Goal: Task Accomplishment & Management: Use online tool/utility

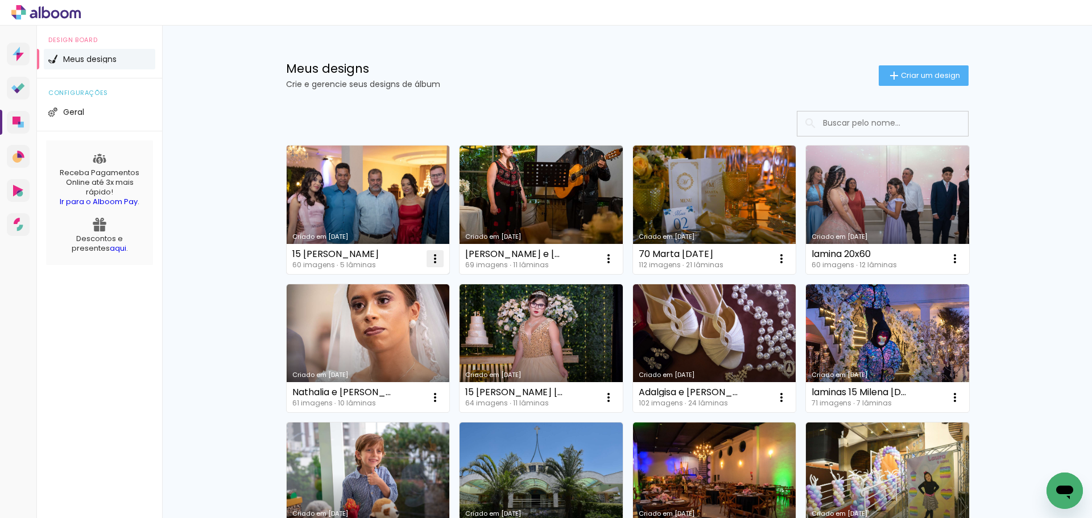
click at [428, 256] on iron-icon at bounding box center [435, 259] width 14 height 14
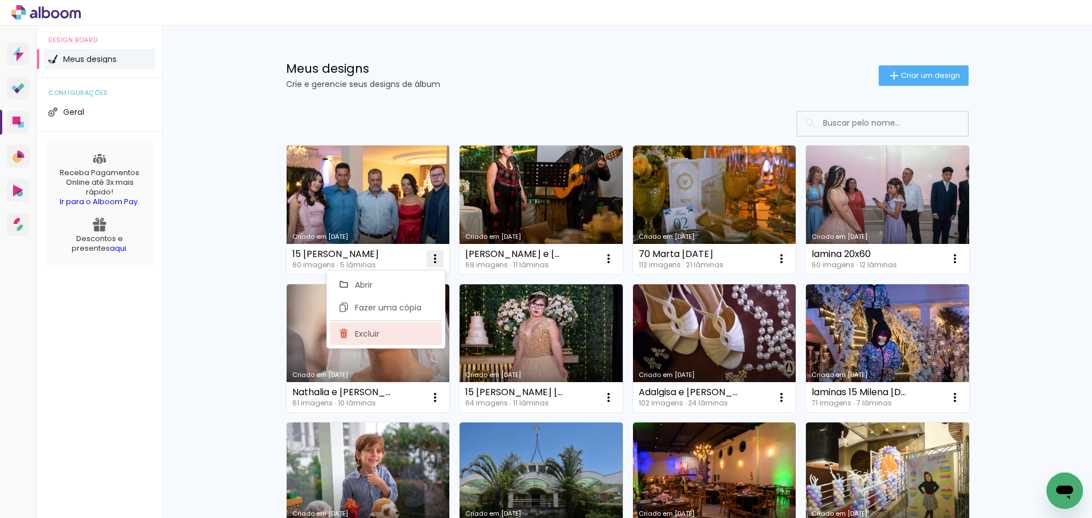
click at [387, 335] on paper-item "Excluir" at bounding box center [386, 333] width 112 height 23
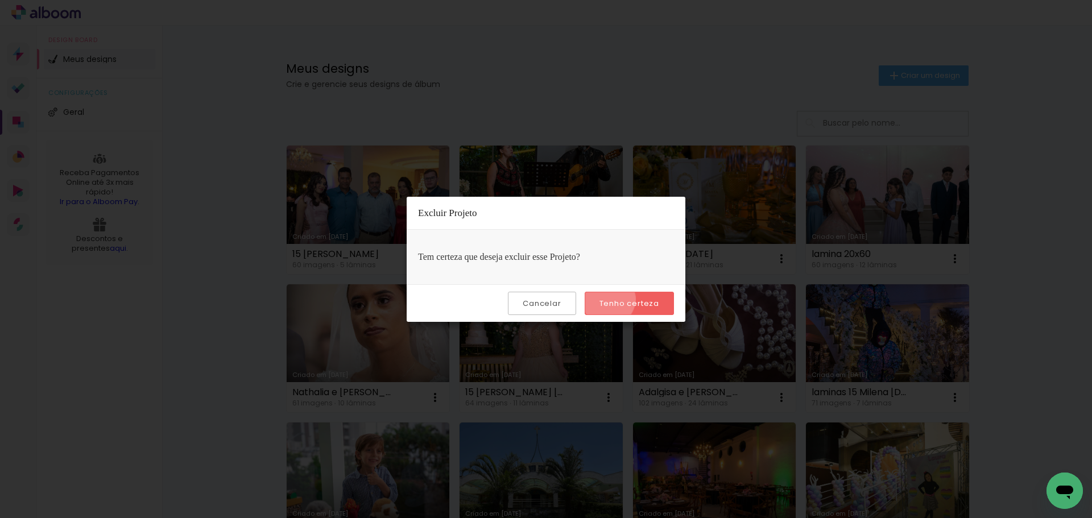
click at [0, 0] on slot "Tenho certeza" at bounding box center [0, 0] width 0 height 0
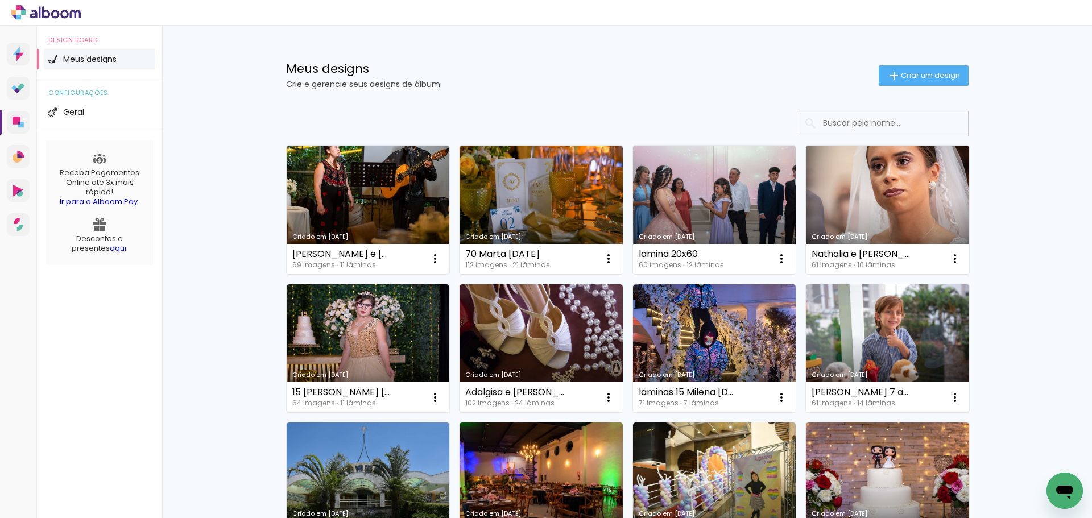
click at [906, 76] on span "Criar um design" at bounding box center [930, 75] width 59 height 7
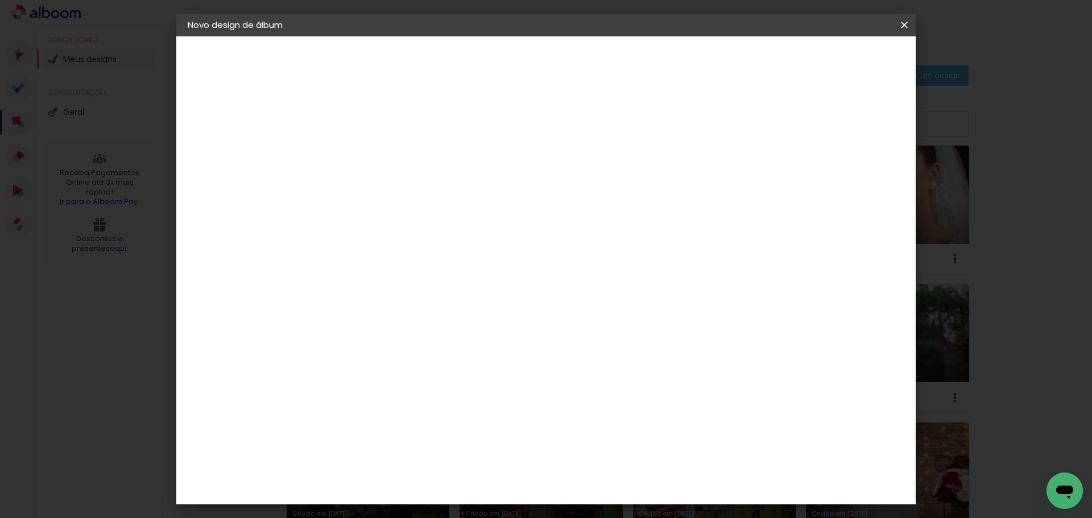
click at [374, 147] on input at bounding box center [374, 153] width 0 height 18
type input "[PERSON_NAME] e Tiburcio [DATE]"
type paper-input "[PERSON_NAME] e Tiburcio [DATE]"
click at [0, 0] on slot "Avançar" at bounding box center [0, 0] width 0 height 0
click at [402, 221] on input at bounding box center [402, 216] width 115 height 14
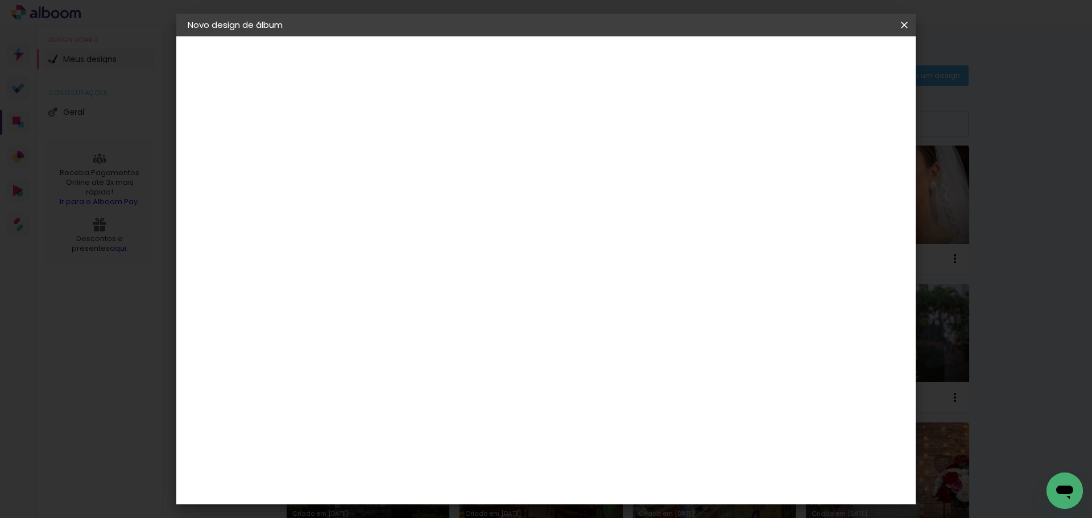
type input "selpa"
type paper-input "selpa"
click at [407, 255] on div "SELPABRASIL" at bounding box center [393, 257] width 55 height 9
click at [0, 0] on slot "Tamanho Livre" at bounding box center [0, 0] width 0 height 0
click at [0, 0] on slot "Avançar" at bounding box center [0, 0] width 0 height 0
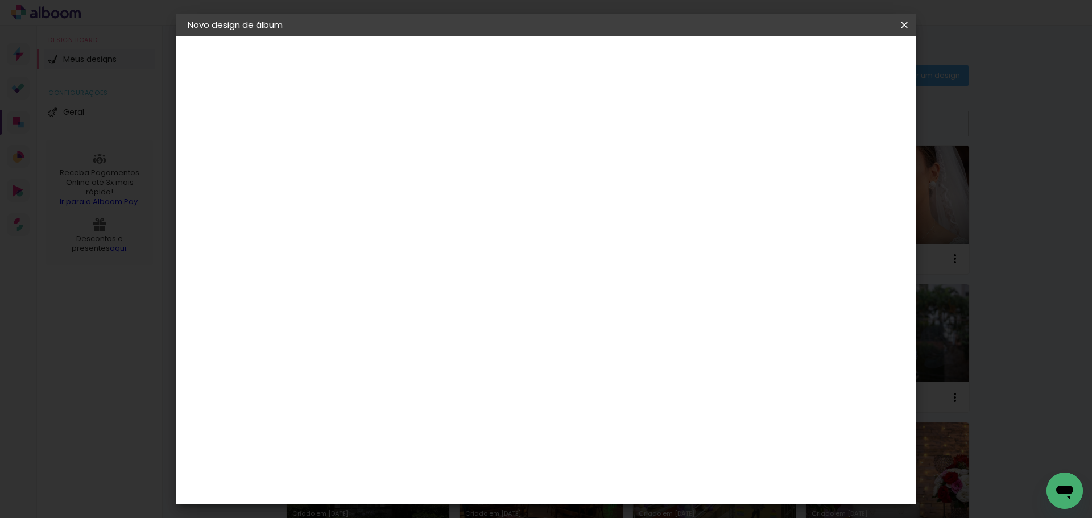
type input "3"
type paper-input "3"
click at [381, 126] on input "3" at bounding box center [365, 130] width 39 height 14
type input "4"
type paper-input "4"
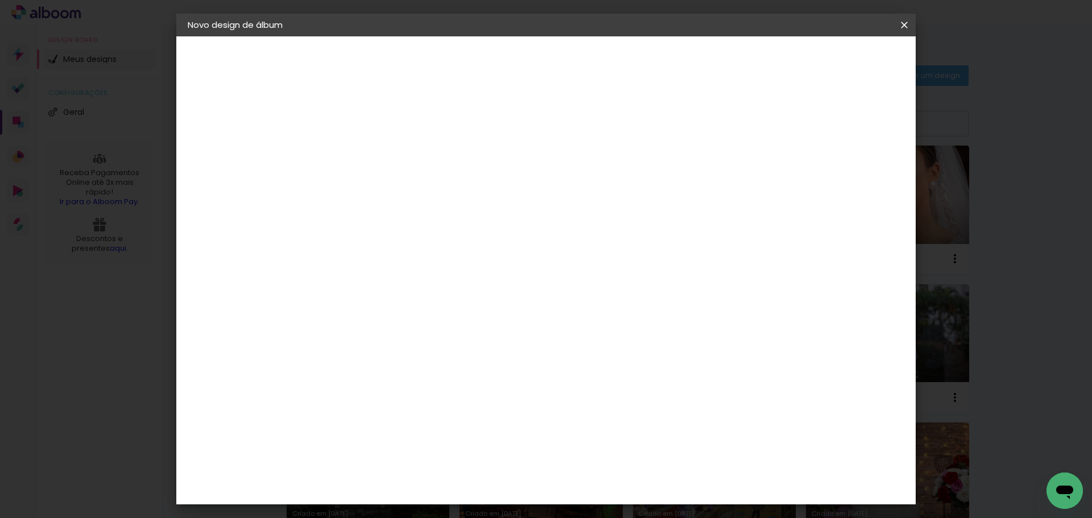
click at [381, 126] on input "4" at bounding box center [365, 130] width 39 height 14
click at [777, 128] on div at bounding box center [772, 131] width 10 height 10
type paper-checkbox "on"
click at [833, 64] on span "Iniciar design" at bounding box center [807, 60] width 52 height 8
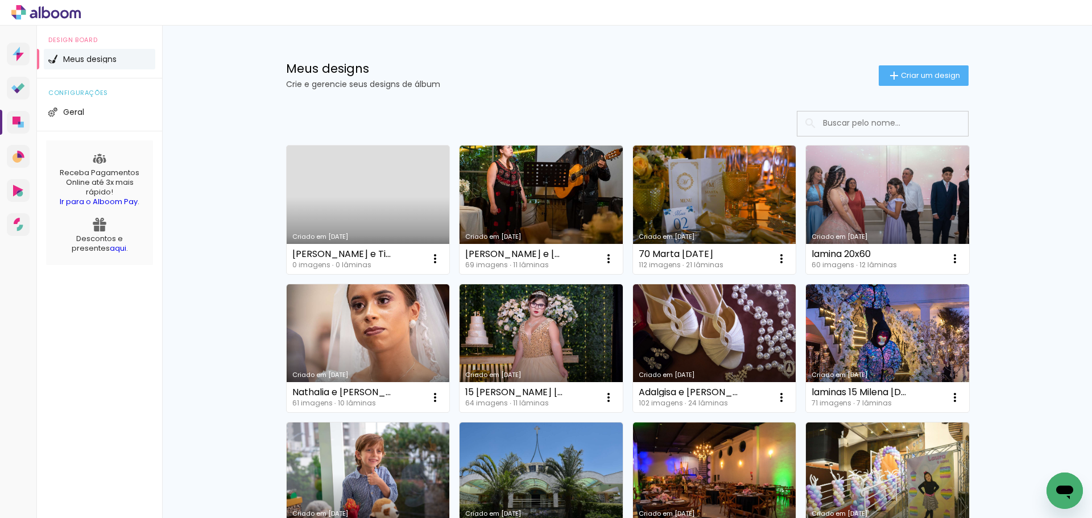
click at [321, 196] on link "Criado em 26/08/25" at bounding box center [368, 210] width 163 height 129
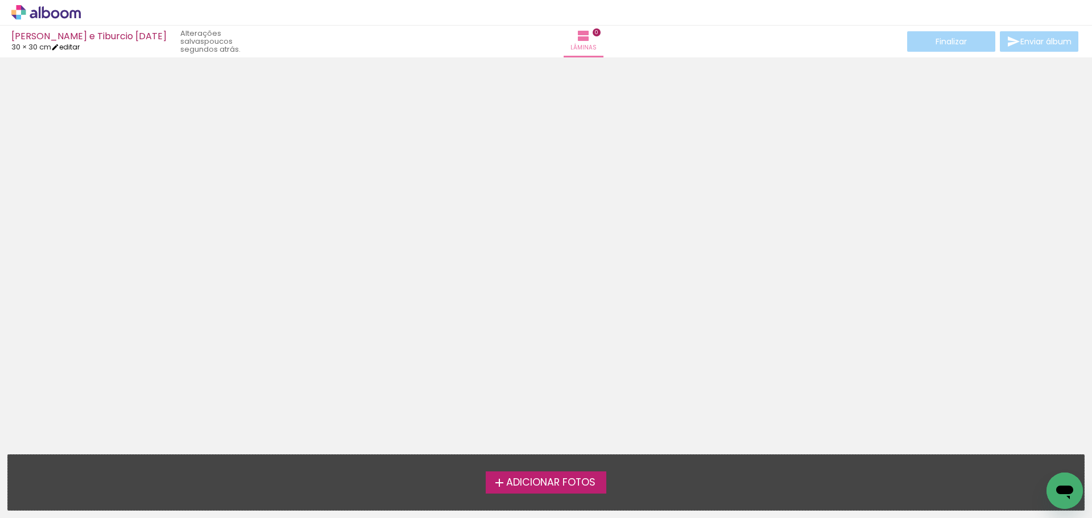
click at [69, 49] on link "editar" at bounding box center [65, 47] width 28 height 10
type input "4"
type input "30"
type input "60"
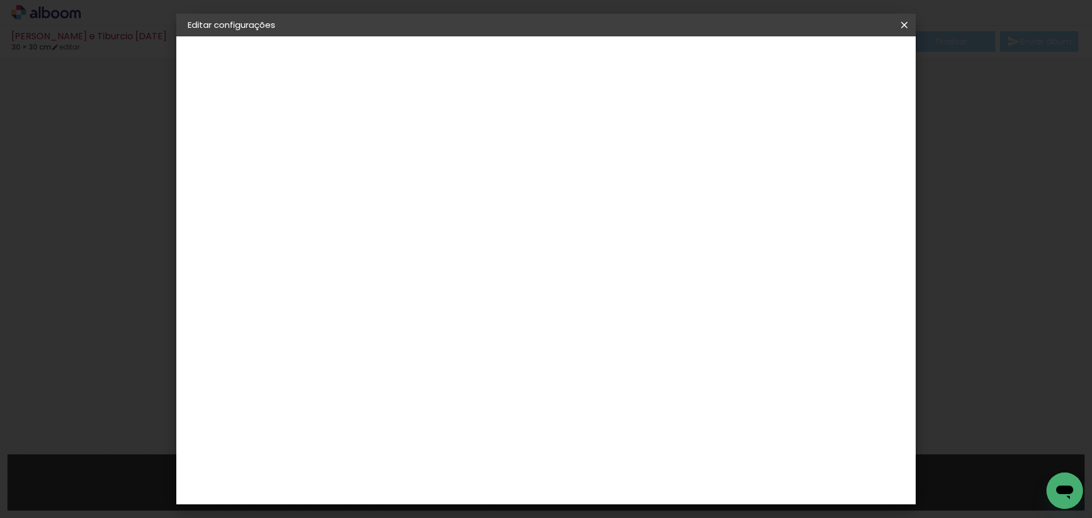
click at [777, 133] on div at bounding box center [772, 131] width 10 height 10
type paper-checkbox "on"
click at [246, 146] on div "Tamanho livre" at bounding box center [231, 141] width 39 height 16
click at [434, 217] on input at bounding box center [402, 216] width 115 height 14
click at [0, 0] on slot "Tamanho Livre" at bounding box center [0, 0] width 0 height 0
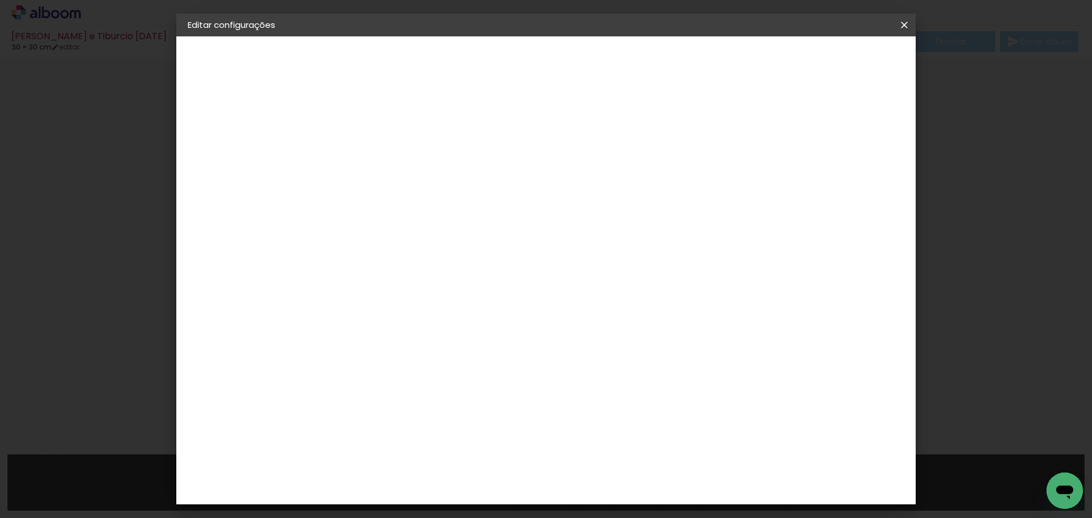
click at [499, 173] on span at bounding box center [498, 172] width 2 height 9
click at [0, 0] on slot "Tamanho Livre" at bounding box center [0, 0] width 0 height 0
click at [0, 0] on slot "Voltar" at bounding box center [0, 0] width 0 height 0
click at [0, 0] on slot "Avançar" at bounding box center [0, 0] width 0 height 0
click at [394, 221] on input at bounding box center [402, 216] width 115 height 14
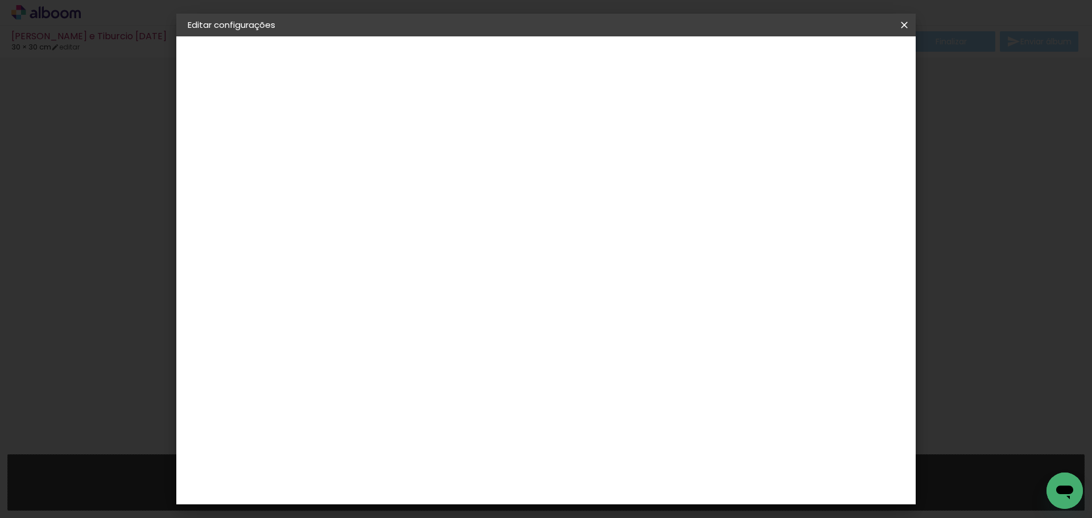
type input "se"
type paper-input "se"
click at [395, 284] on div "SELPABRASIL" at bounding box center [393, 284] width 55 height 9
click at [421, 284] on div "SELPABRASIL" at bounding box center [393, 284] width 55 height 9
click at [0, 0] on slot "Avançar" at bounding box center [0, 0] width 0 height 0
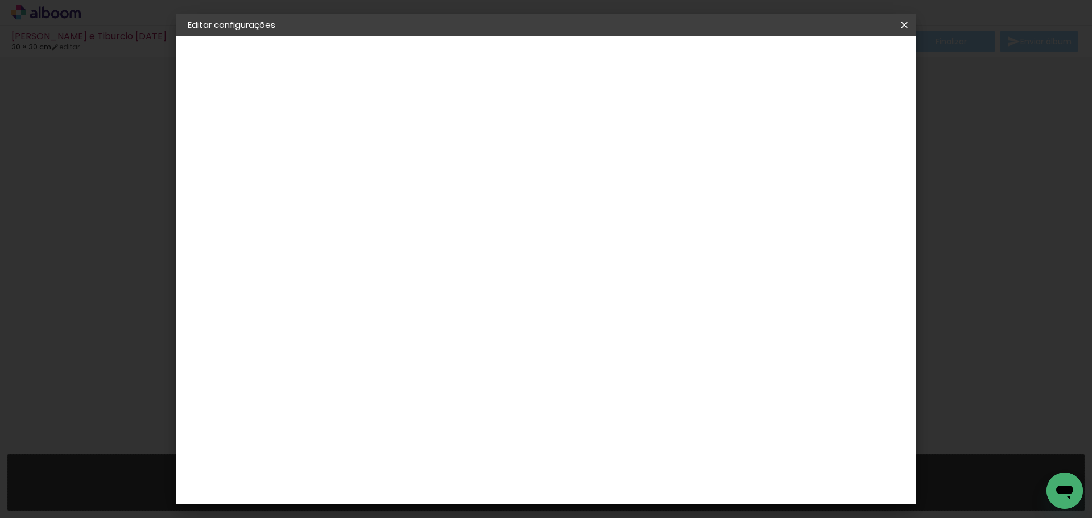
click at [450, 305] on span "20 × 30" at bounding box center [424, 320] width 53 height 30
click at [0, 0] on slot "Avançar" at bounding box center [0, 0] width 0 height 0
type input "3"
type paper-input "3"
click at [380, 125] on input "3" at bounding box center [364, 122] width 39 height 14
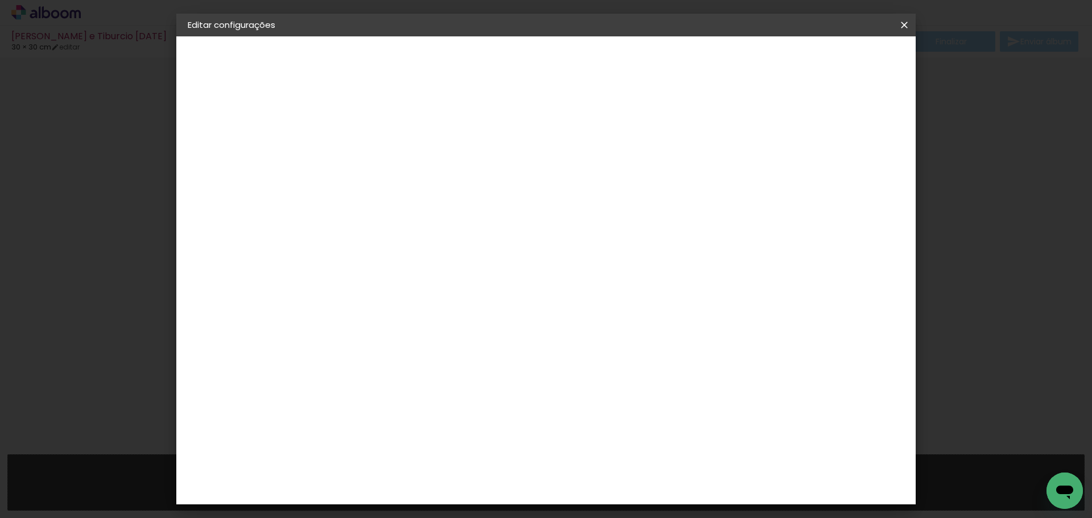
click at [833, 62] on span "Salvar configurações" at bounding box center [791, 60] width 84 height 8
click at [833, 61] on span "Salvar configurações" at bounding box center [791, 60] width 84 height 8
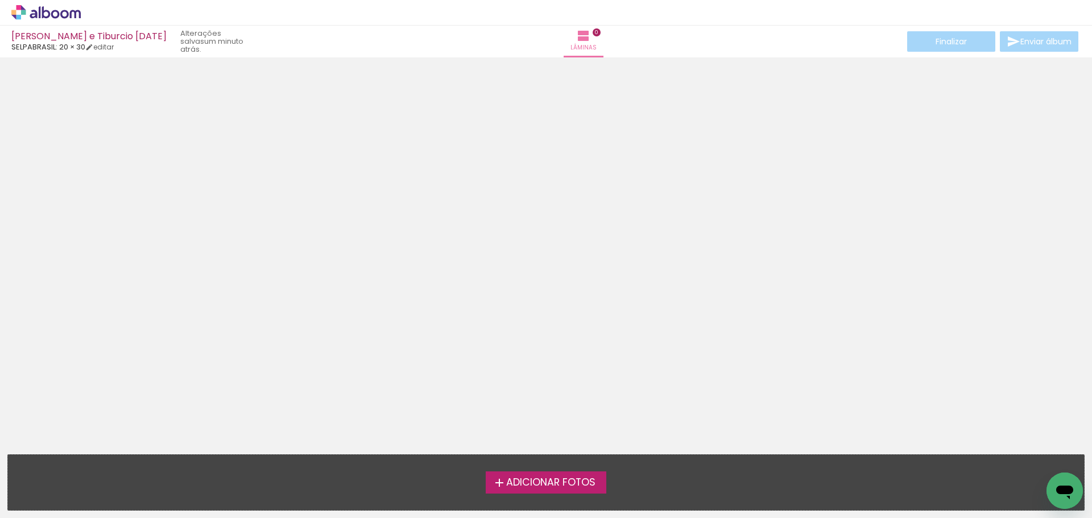
click at [526, 485] on span "Adicionar Fotos" at bounding box center [550, 483] width 89 height 10
click at [0, 0] on input "file" at bounding box center [0, 0] width 0 height 0
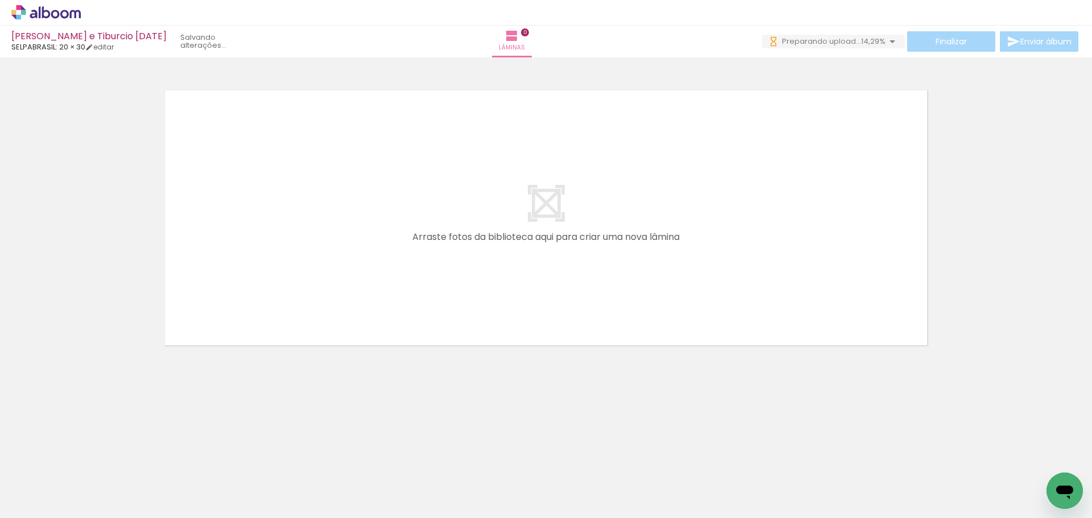
scroll to position [0, 556]
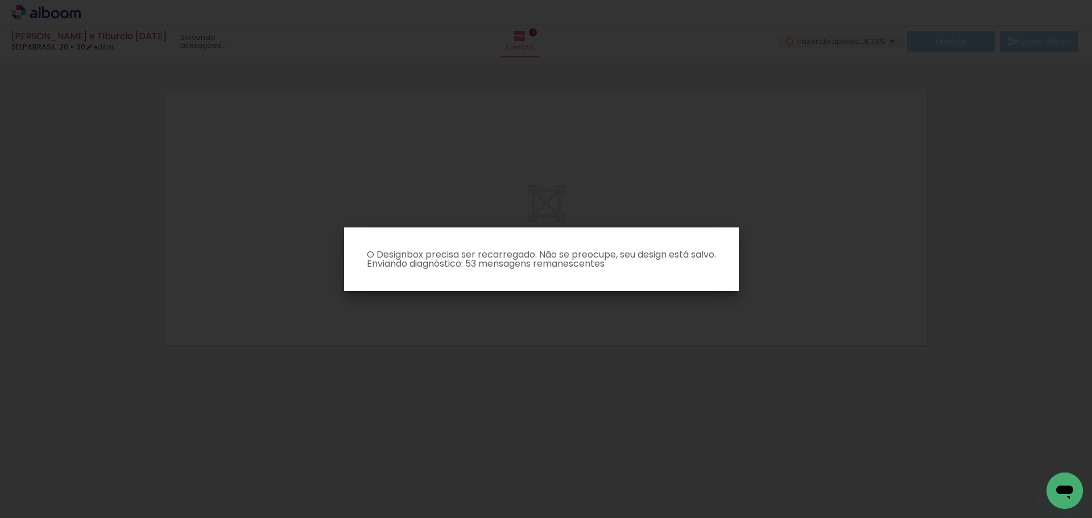
drag, startPoint x: 256, startPoint y: 513, endPoint x: 270, endPoint y: 514, distance: 13.7
click at [268, 514] on iron-overlay-backdrop at bounding box center [546, 259] width 1092 height 518
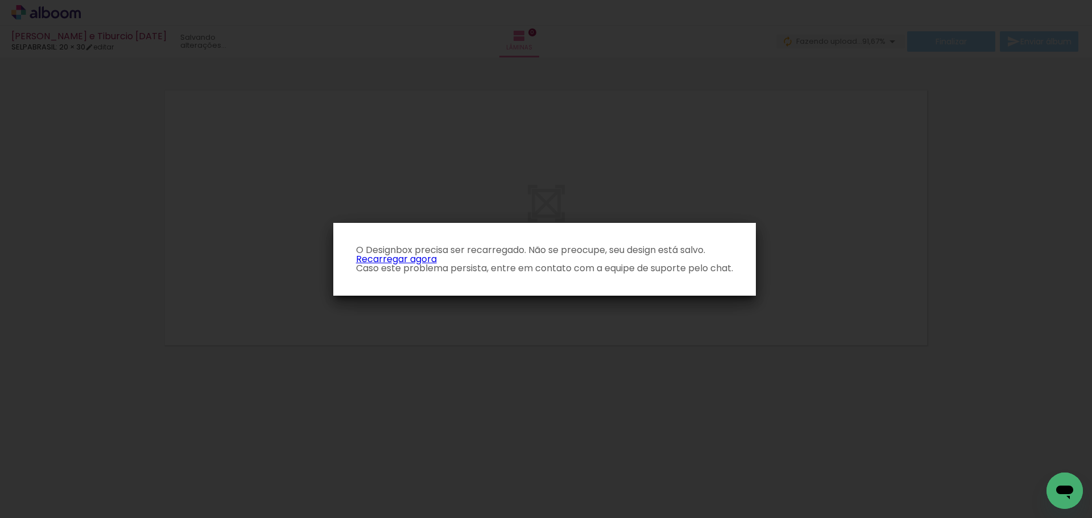
click at [363, 261] on p "O Designbox precisa ser recarregado. Não se preocupe, seu design está salvo. Re…" at bounding box center [544, 259] width 404 height 27
click at [387, 259] on link "Recarregar agora" at bounding box center [396, 259] width 81 height 13
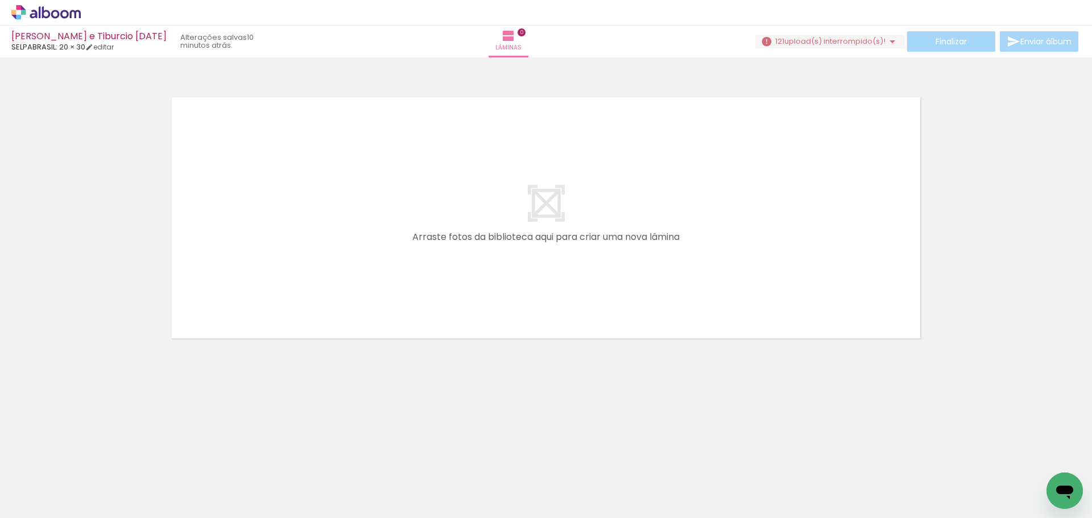
click at [888, 43] on iron-icon at bounding box center [892, 42] width 14 height 14
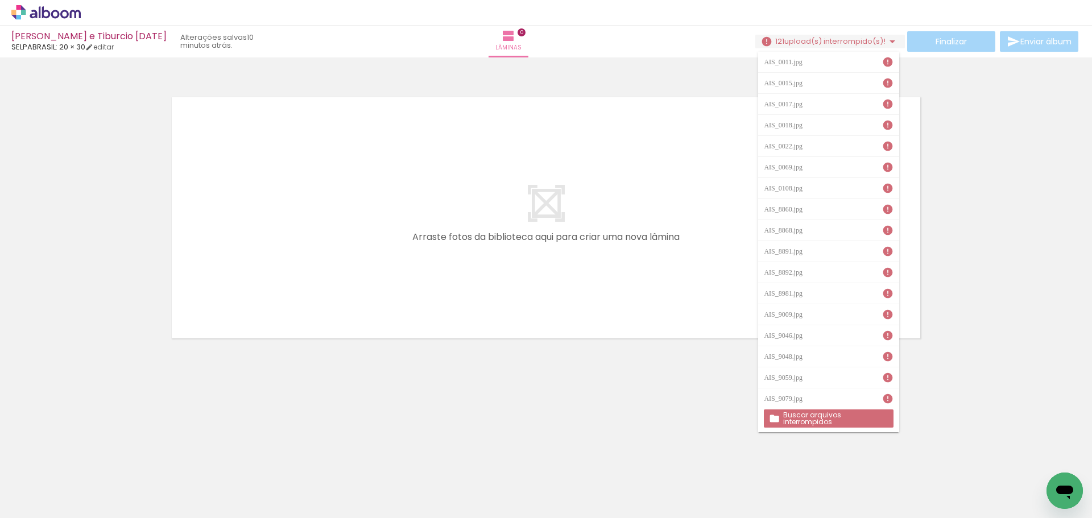
click at [0, 0] on slot "Buscar arquivos interrompidos" at bounding box center [0, 0] width 0 height 0
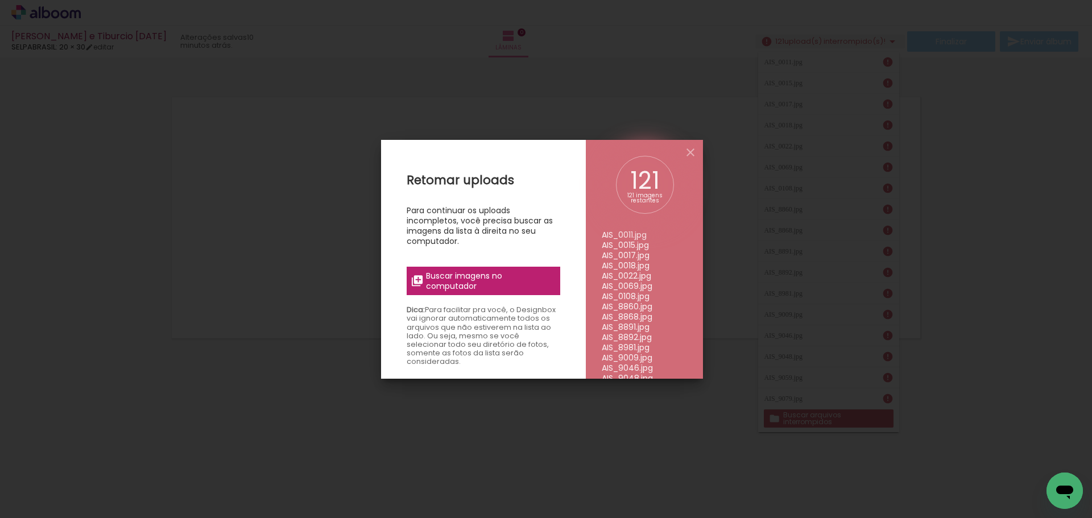
click at [491, 281] on span "Buscar imagens no computador" at bounding box center [489, 281] width 127 height 20
click at [0, 0] on input "file" at bounding box center [0, 0] width 0 height 0
click at [457, 278] on span "Buscar imagens no computador" at bounding box center [489, 281] width 127 height 20
click at [0, 0] on input "file" at bounding box center [0, 0] width 0 height 0
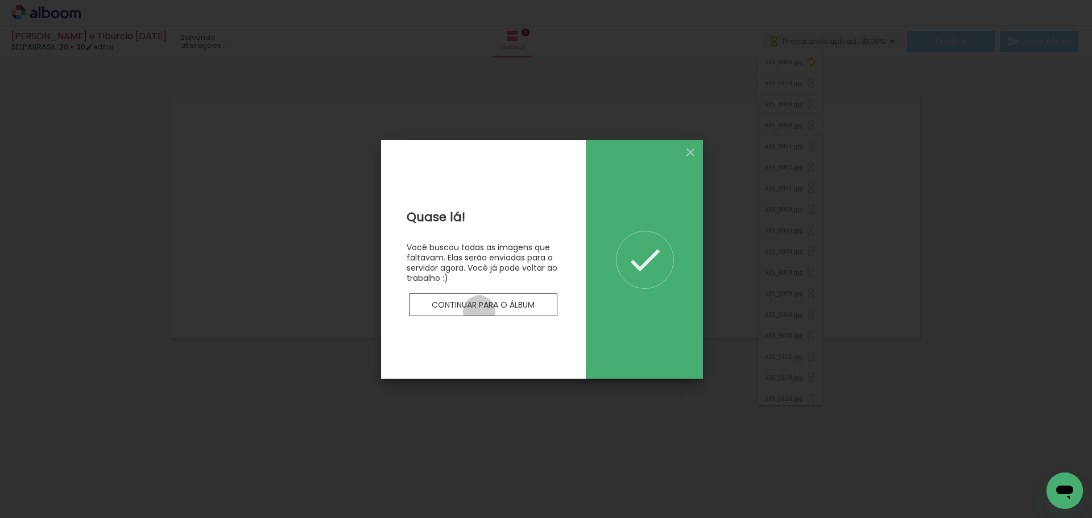
click at [479, 312] on paper-button "Continuar para o álbum" at bounding box center [483, 304] width 149 height 23
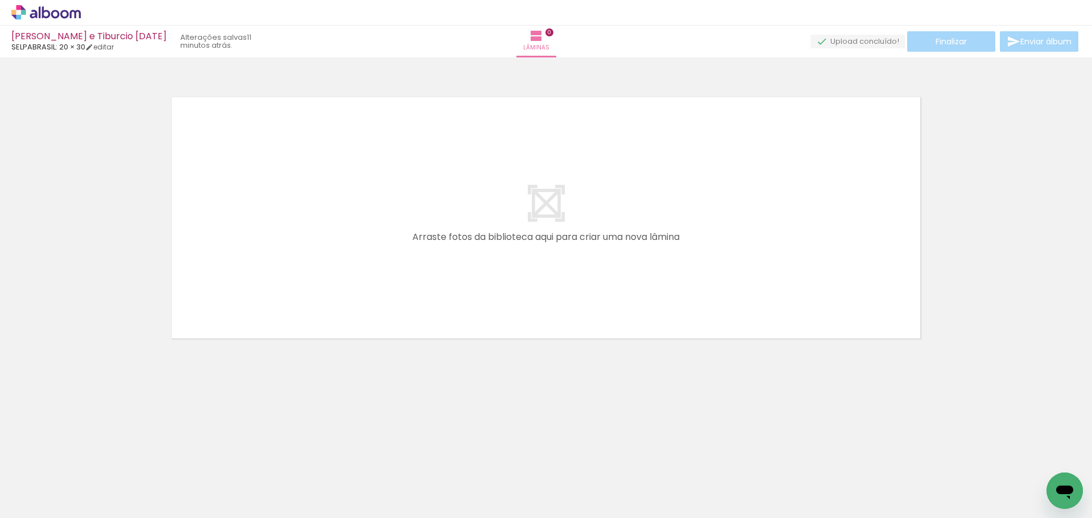
scroll to position [0, 417]
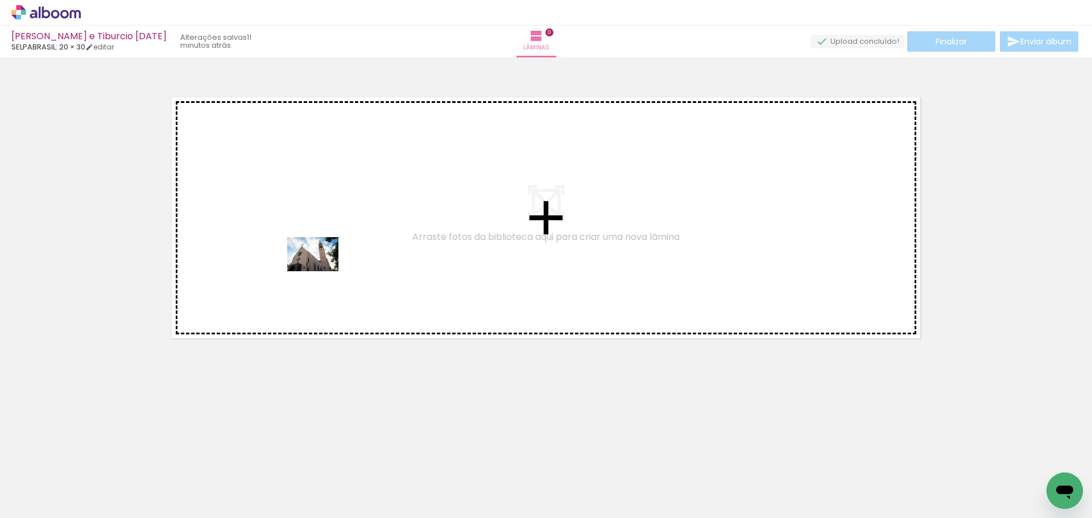
drag, startPoint x: 204, startPoint y: 487, endPoint x: 321, endPoint y: 271, distance: 245.6
click at [321, 271] on quentale-workspace at bounding box center [546, 259] width 1092 height 518
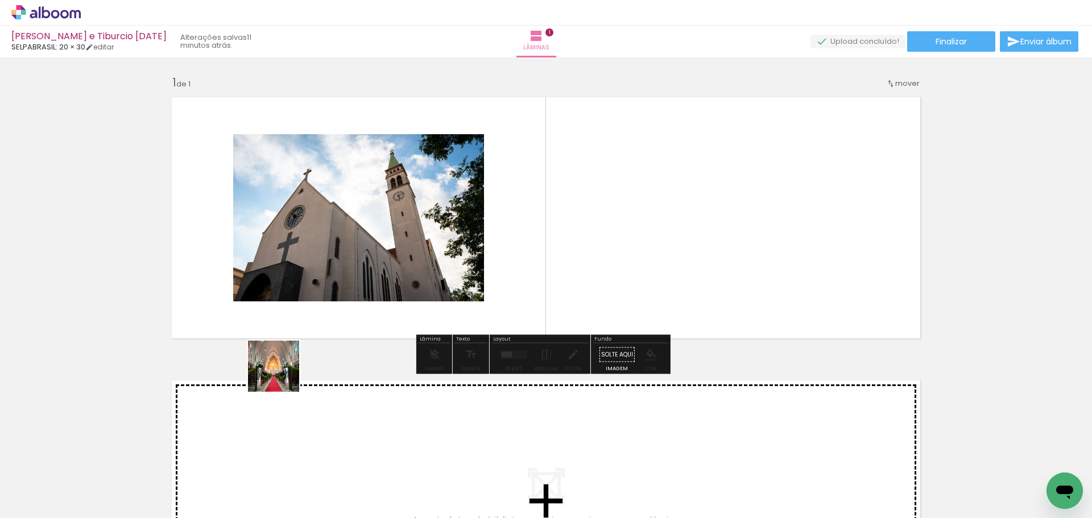
drag, startPoint x: 275, startPoint y: 482, endPoint x: 387, endPoint y: 320, distance: 197.2
click at [325, 297] on quentale-workspace at bounding box center [546, 259] width 1092 height 518
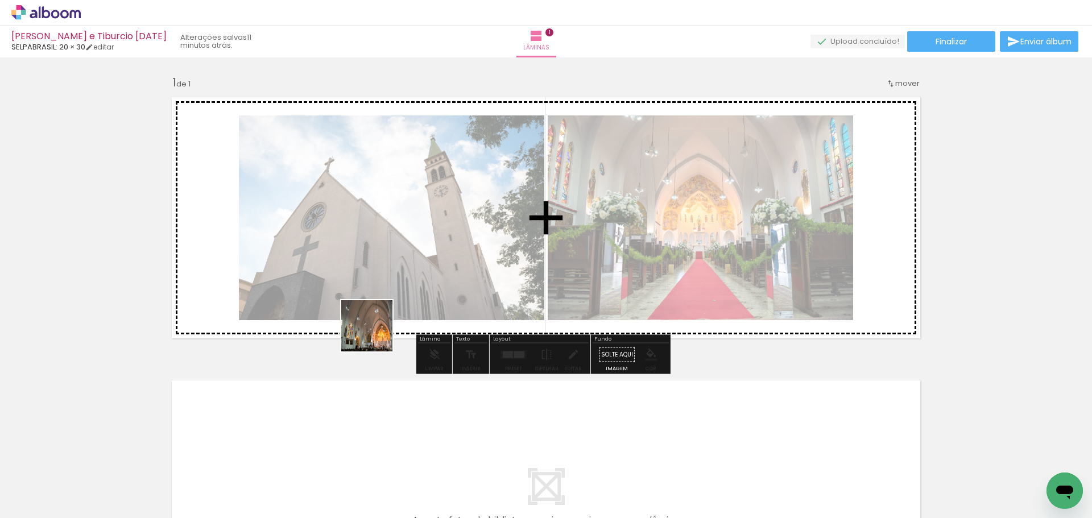
drag, startPoint x: 349, startPoint y: 497, endPoint x: 565, endPoint y: 306, distance: 288.1
click at [447, 276] on quentale-workspace at bounding box center [546, 259] width 1092 height 518
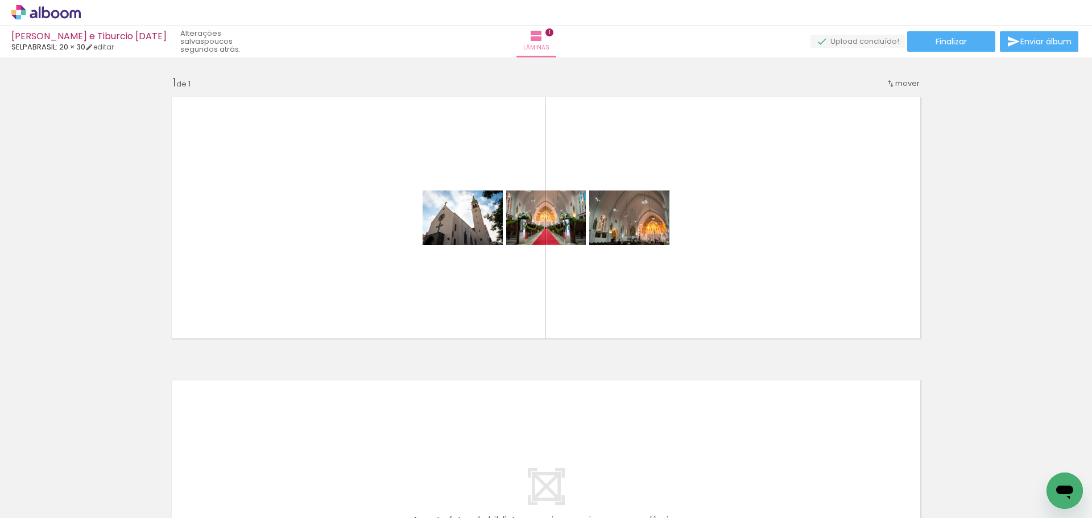
scroll to position [0, 329]
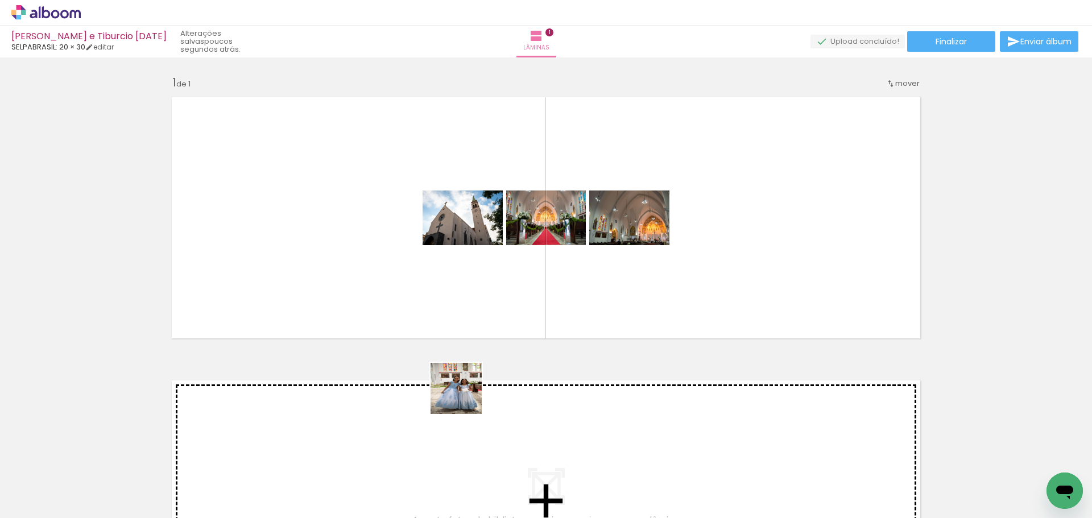
drag, startPoint x: 483, startPoint y: 490, endPoint x: 623, endPoint y: 402, distance: 165.4
click at [610, 288] on quentale-workspace at bounding box center [546, 259] width 1092 height 518
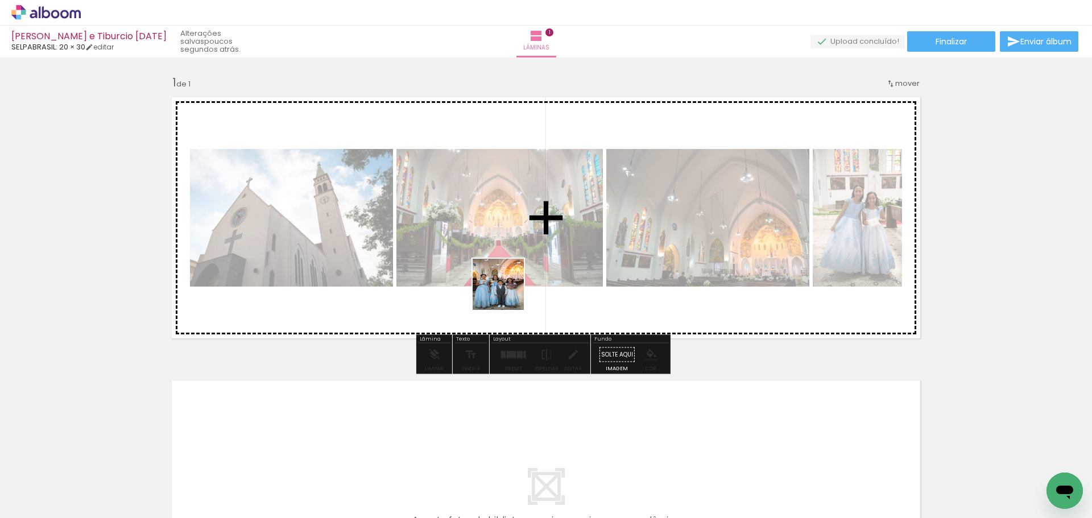
drag, startPoint x: 557, startPoint y: 480, endPoint x: 639, endPoint y: 225, distance: 268.2
click at [639, 225] on quentale-workspace at bounding box center [546, 259] width 1092 height 518
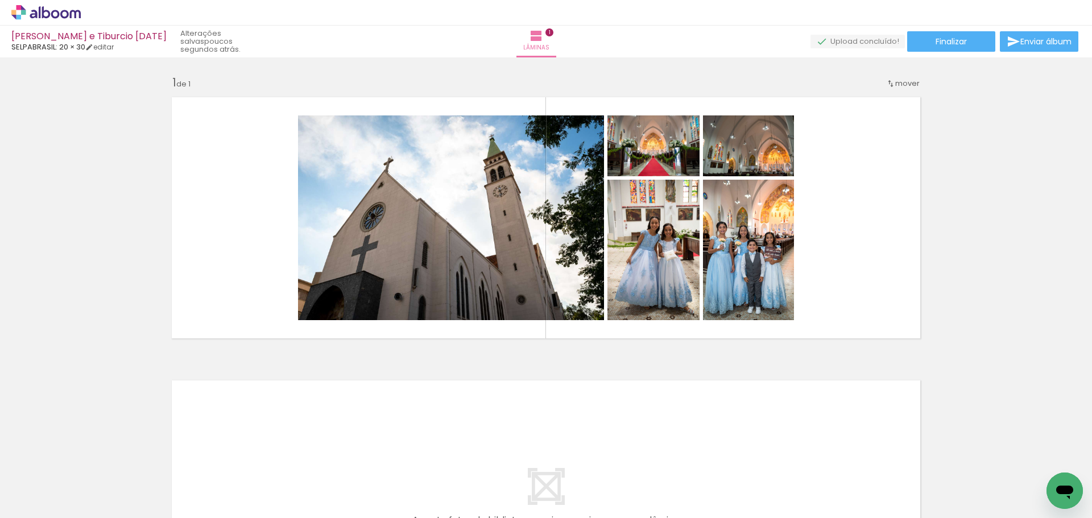
scroll to position [0, 0]
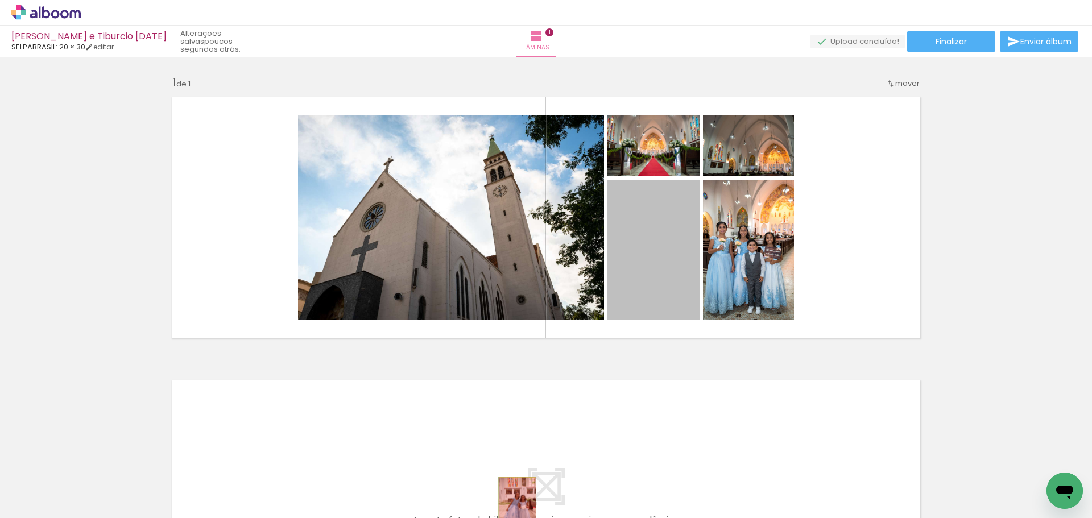
drag, startPoint x: 648, startPoint y: 250, endPoint x: 513, endPoint y: 506, distance: 289.0
click at [513, 506] on quentale-workspace at bounding box center [546, 259] width 1092 height 518
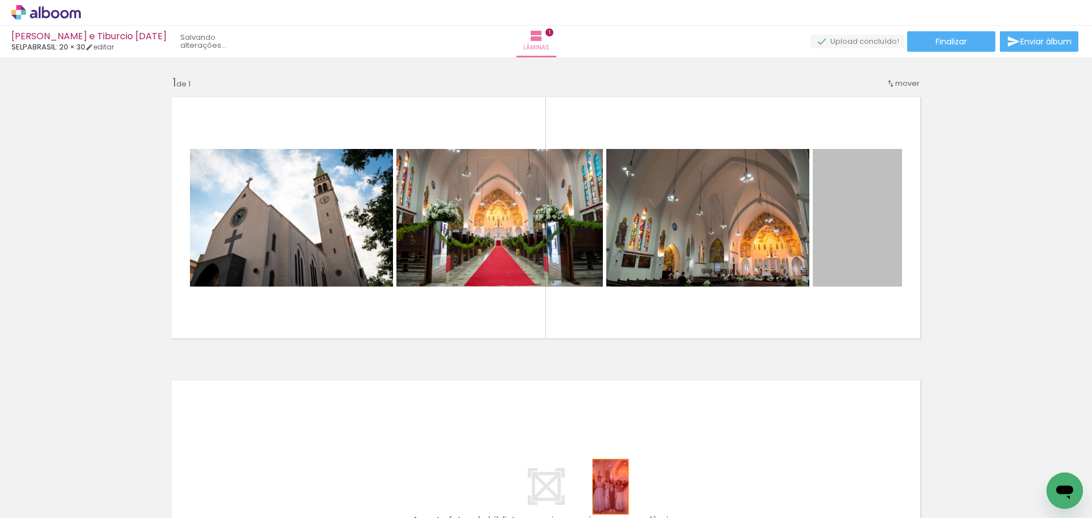
drag, startPoint x: 861, startPoint y: 197, endPoint x: 587, endPoint y: 488, distance: 399.5
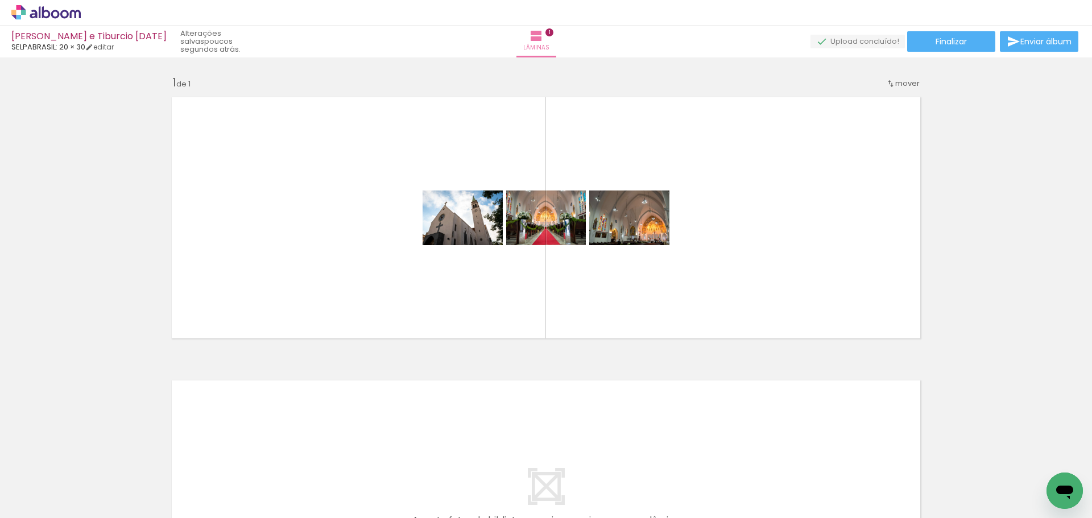
scroll to position [0, 3332]
drag, startPoint x: 735, startPoint y: 495, endPoint x: 789, endPoint y: 246, distance: 255.0
click at [789, 246] on quentale-workspace at bounding box center [546, 259] width 1092 height 518
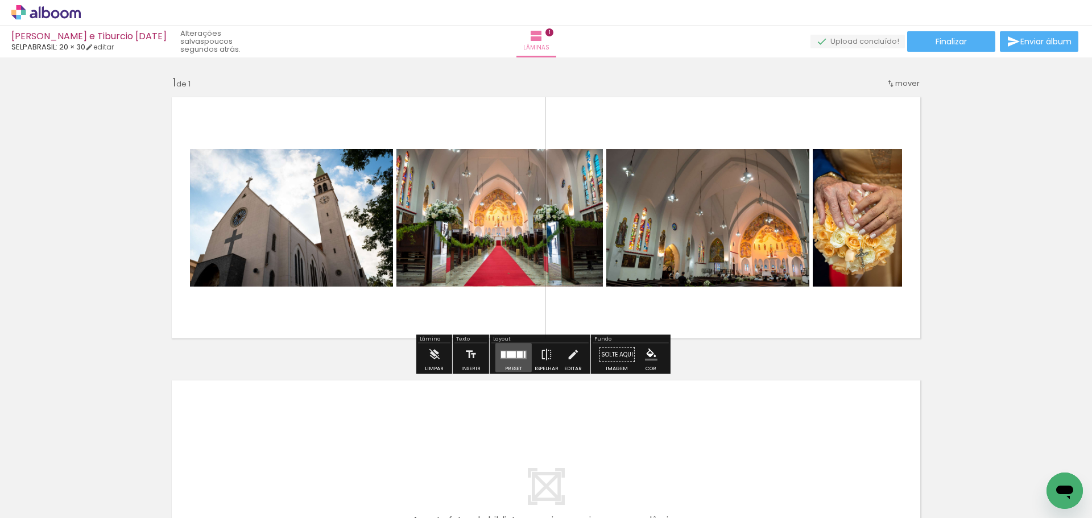
click at [510, 359] on div at bounding box center [513, 355] width 31 height 23
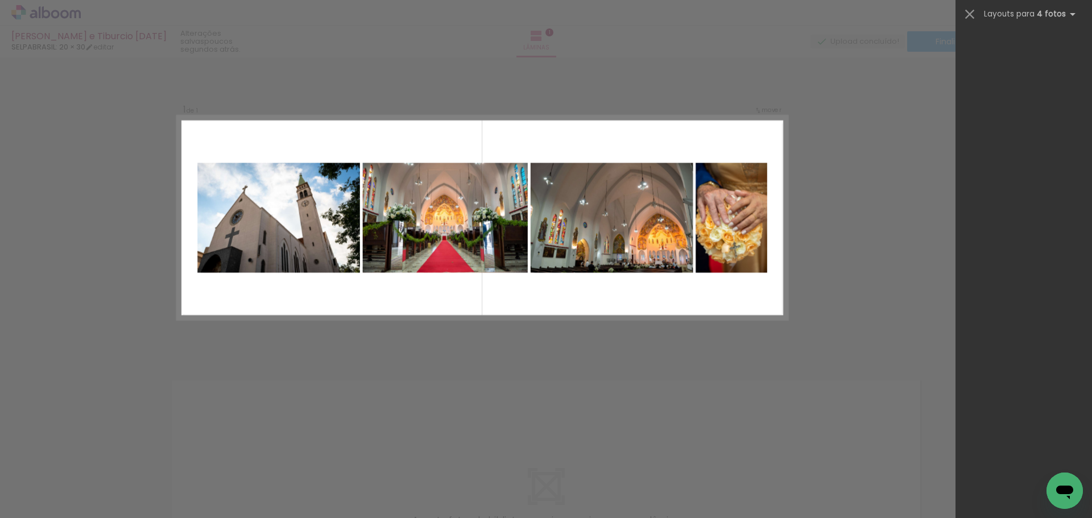
scroll to position [24964, 0]
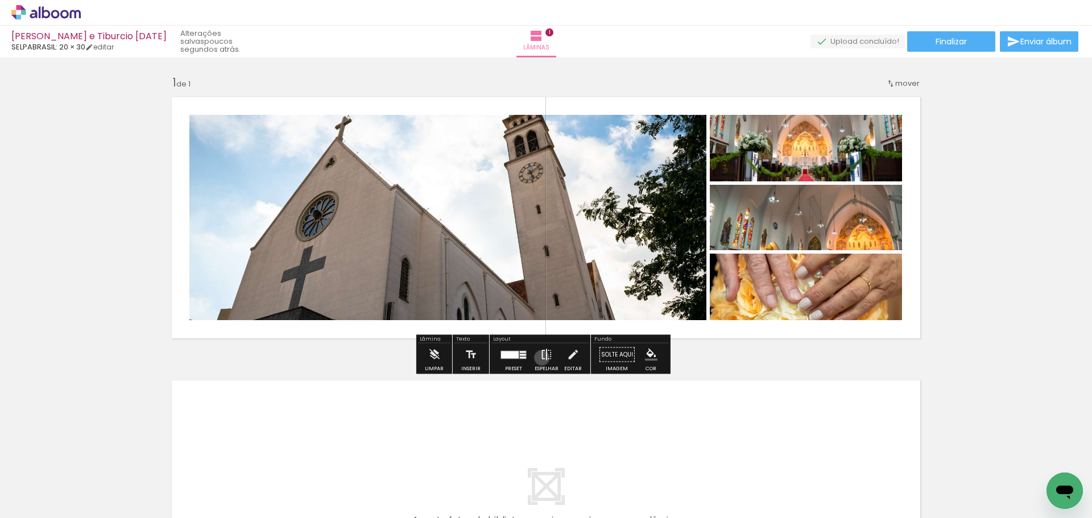
click at [540, 358] on iron-icon at bounding box center [546, 355] width 13 height 23
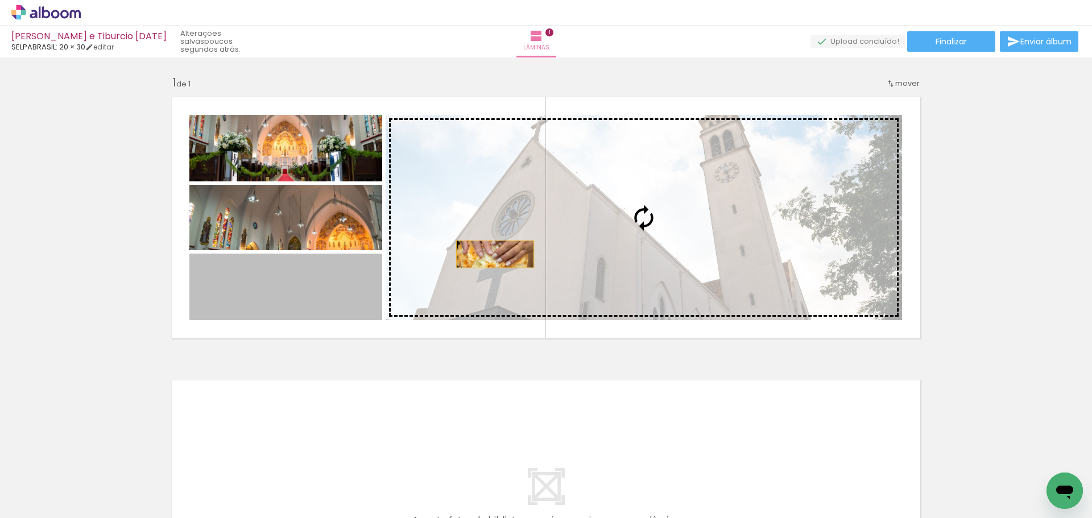
drag, startPoint x: 491, startPoint y: 254, endPoint x: 594, endPoint y: 249, distance: 103.1
click at [0, 0] on slot at bounding box center [0, 0] width 0 height 0
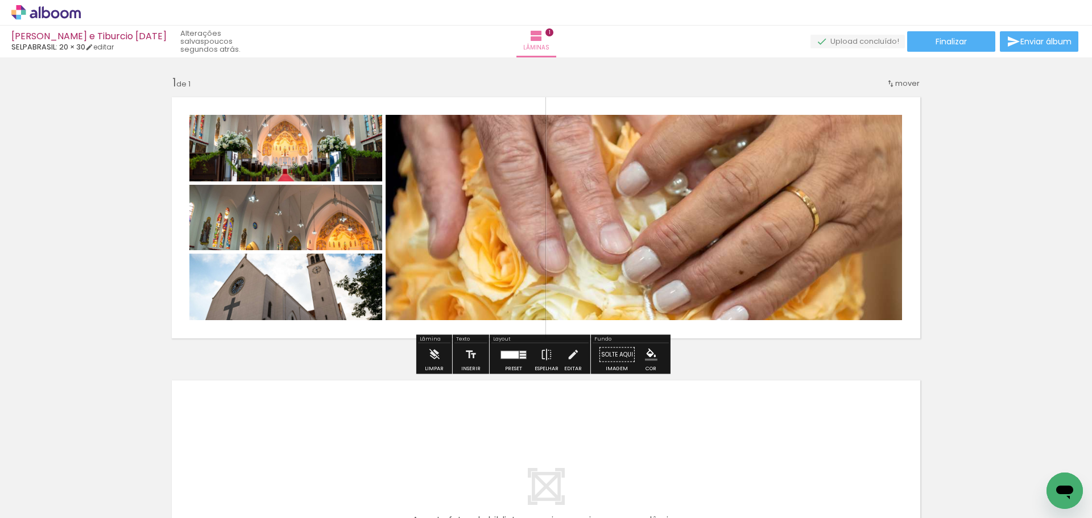
click at [322, 155] on quentale-photo at bounding box center [285, 148] width 193 height 67
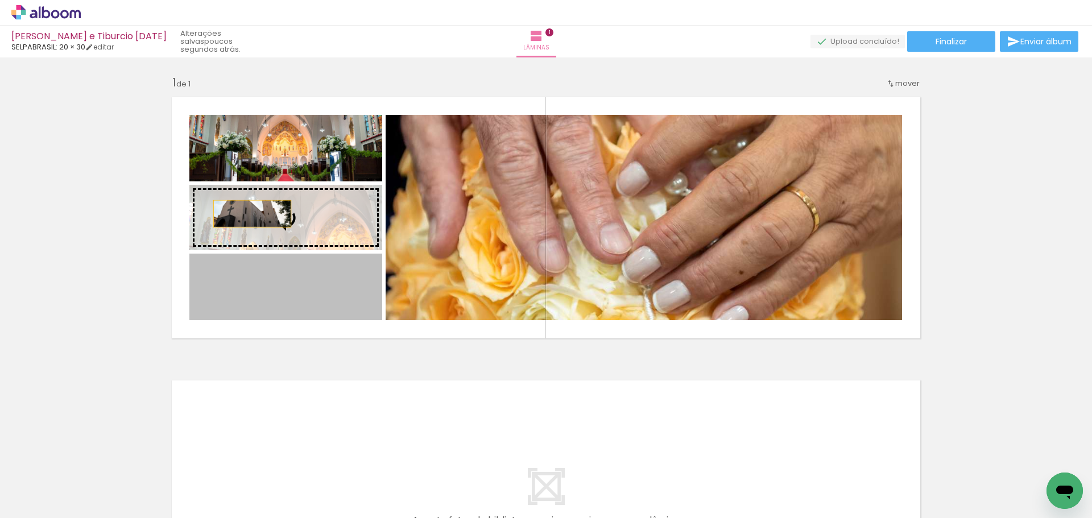
drag, startPoint x: 238, startPoint y: 285, endPoint x: 273, endPoint y: 149, distance: 140.4
click at [0, 0] on slot at bounding box center [0, 0] width 0 height 0
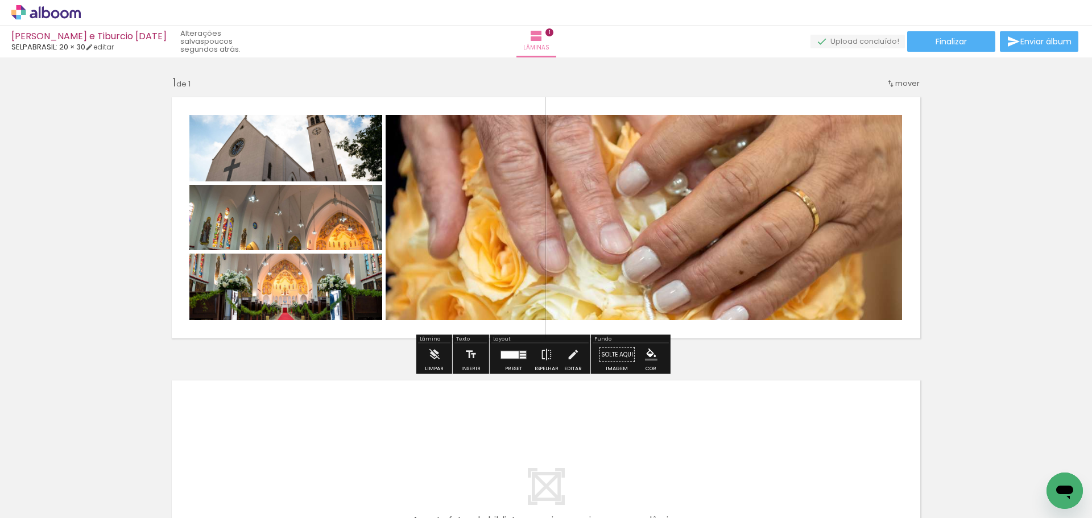
click at [268, 150] on quentale-photo at bounding box center [285, 148] width 193 height 67
click at [235, 168] on quentale-photo at bounding box center [285, 148] width 193 height 67
click at [566, 349] on iron-icon at bounding box center [572, 355] width 13 height 23
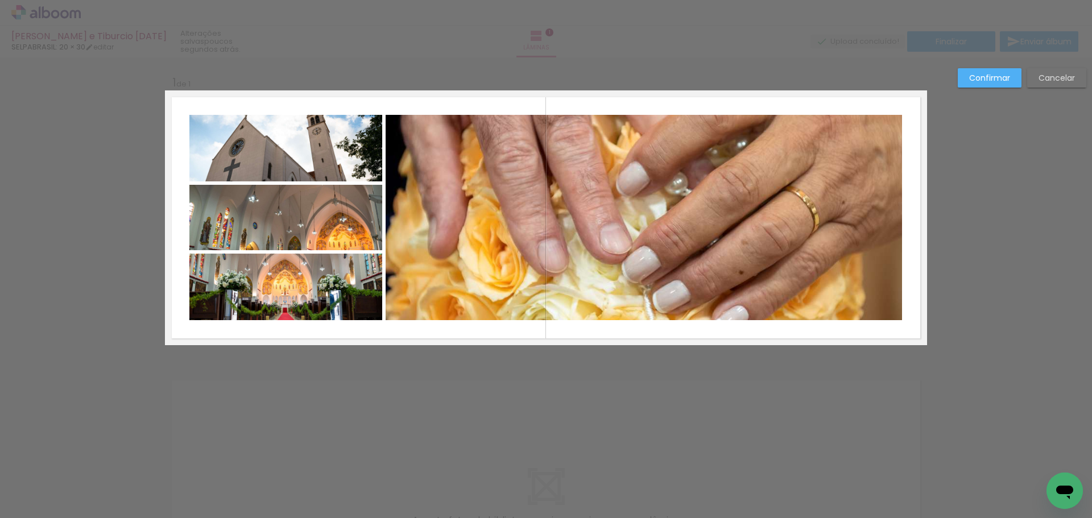
click at [305, 163] on quentale-photo at bounding box center [285, 148] width 193 height 67
click at [288, 210] on quentale-photo at bounding box center [285, 217] width 193 height 65
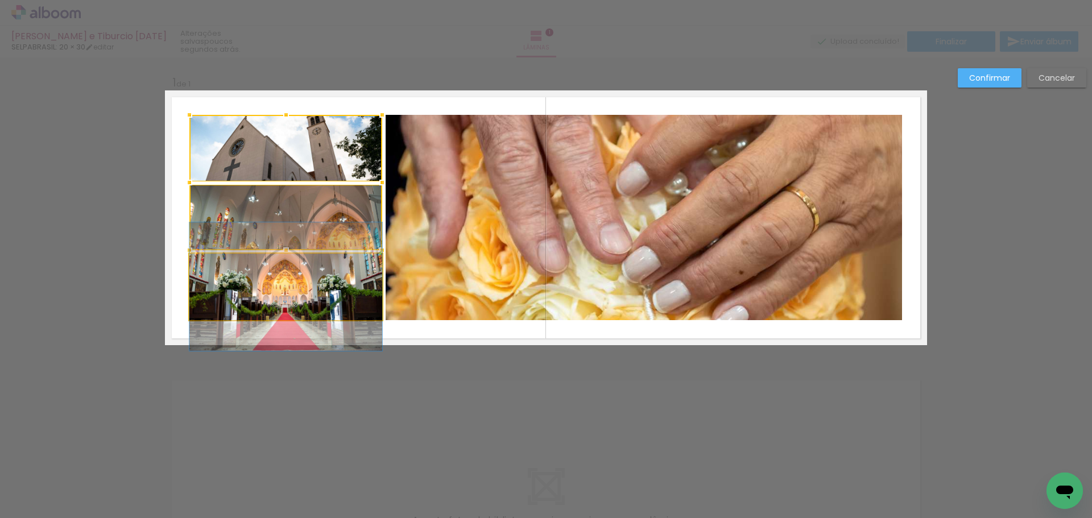
click at [260, 278] on quentale-photo at bounding box center [285, 287] width 193 height 67
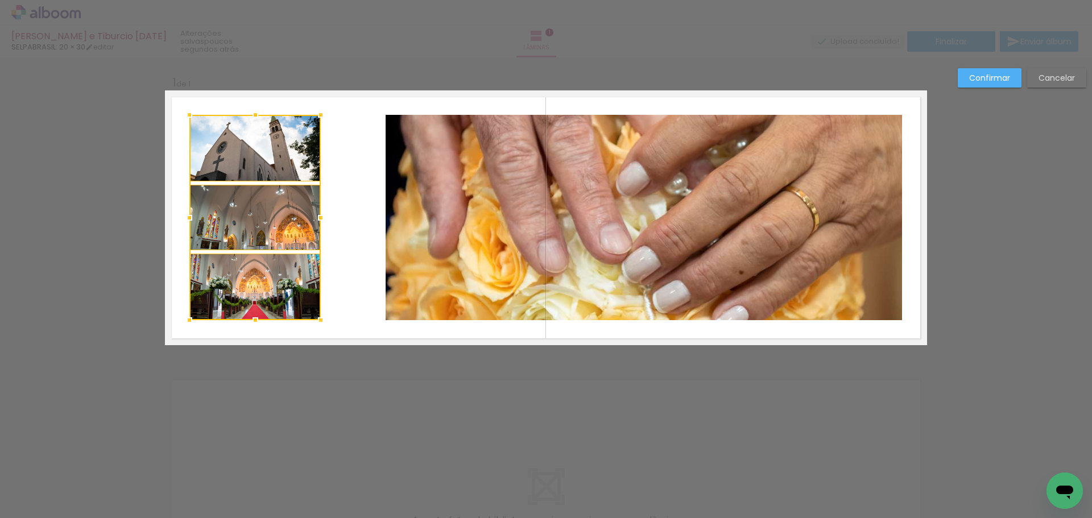
drag, startPoint x: 373, startPoint y: 219, endPoint x: 311, endPoint y: 218, distance: 62.0
click at [311, 218] on div at bounding box center [320, 217] width 23 height 23
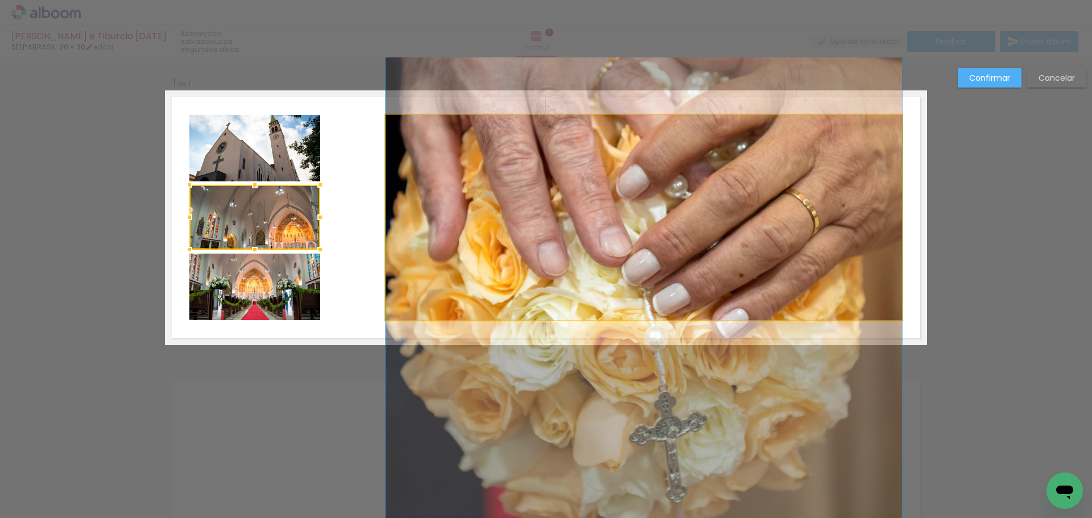
drag, startPoint x: 853, startPoint y: 156, endPoint x: 802, endPoint y: 159, distance: 51.3
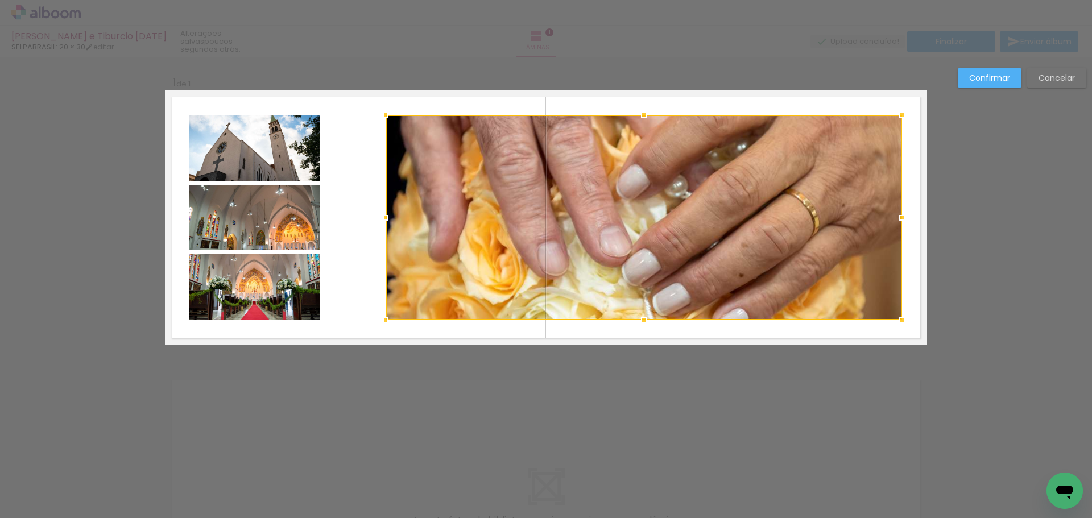
click at [0, 0] on slot "Cancelar" at bounding box center [0, 0] width 0 height 0
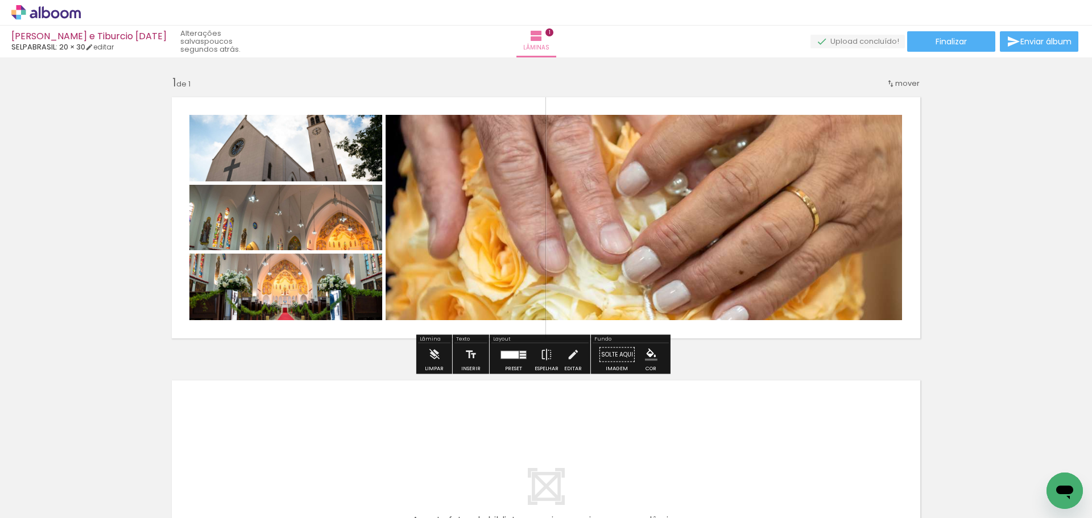
click at [1007, 122] on div "Inserir lâmina 1 de 1" at bounding box center [546, 344] width 1092 height 567
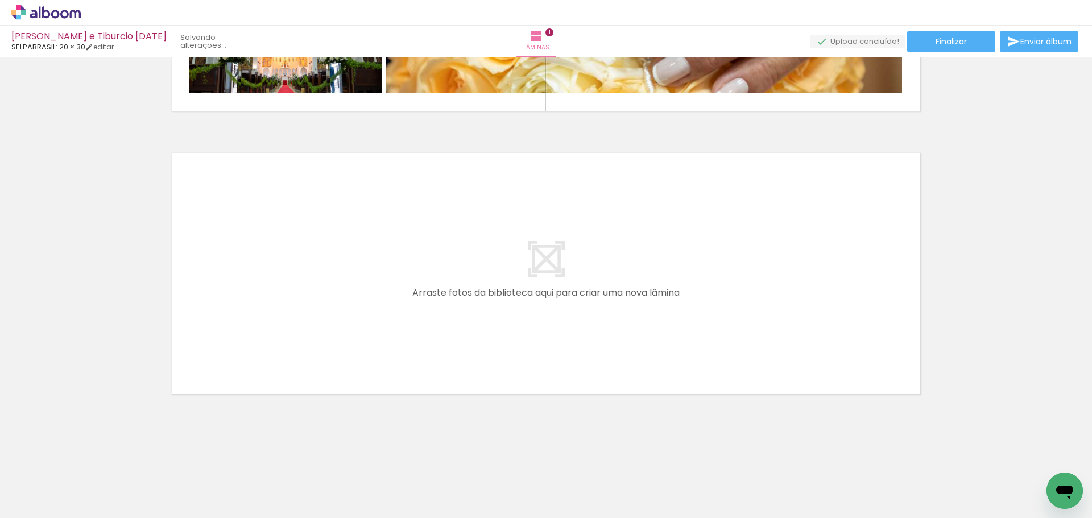
click at [133, 457] on iron-icon at bounding box center [133, 457] width 12 height 12
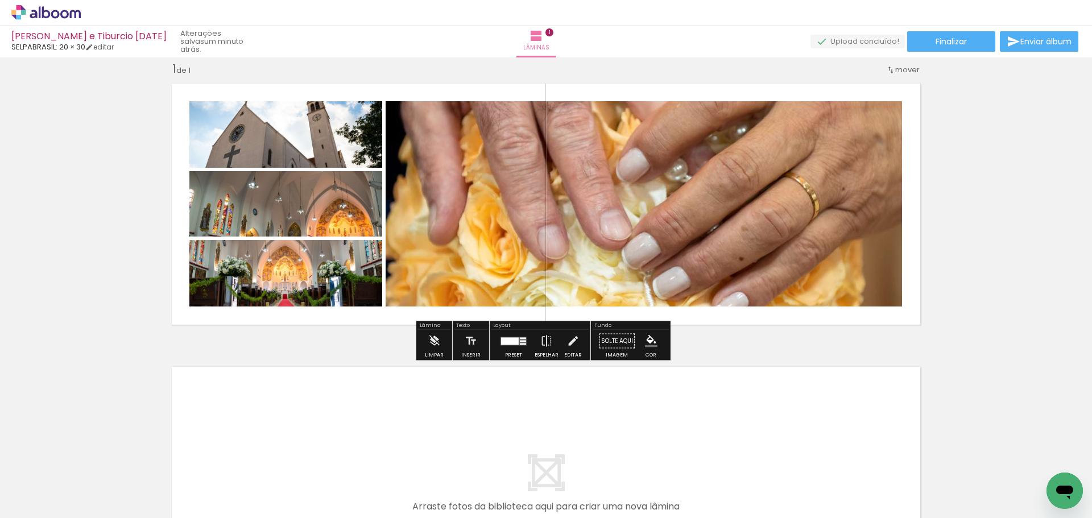
scroll to position [0, 0]
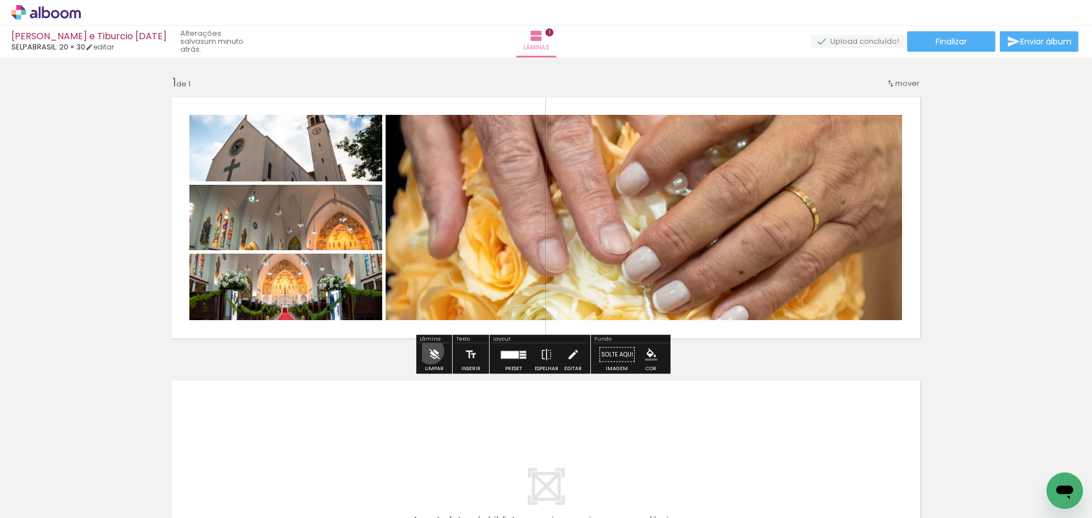
click at [431, 351] on iron-icon at bounding box center [434, 355] width 13 height 23
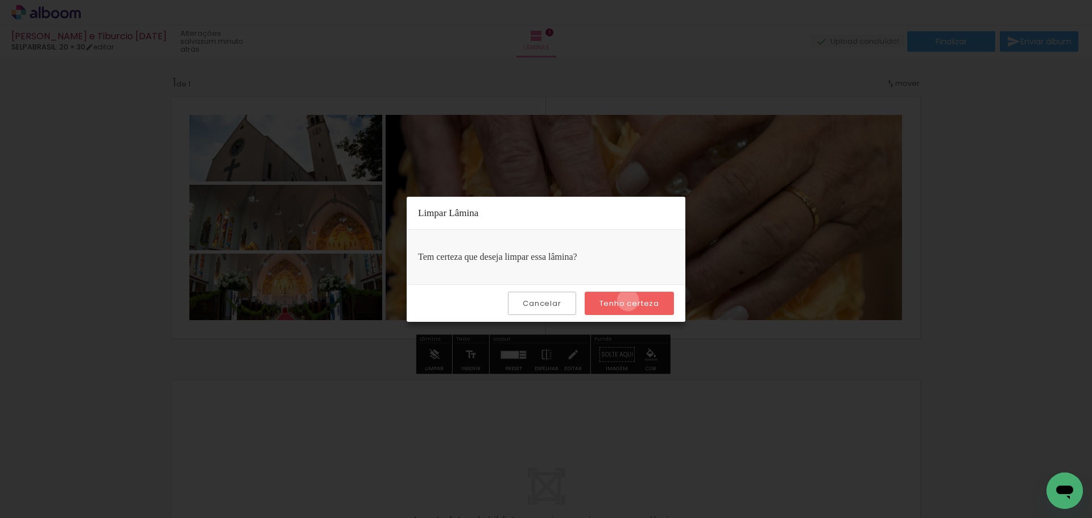
click at [0, 0] on slot "Tenho certeza" at bounding box center [0, 0] width 0 height 0
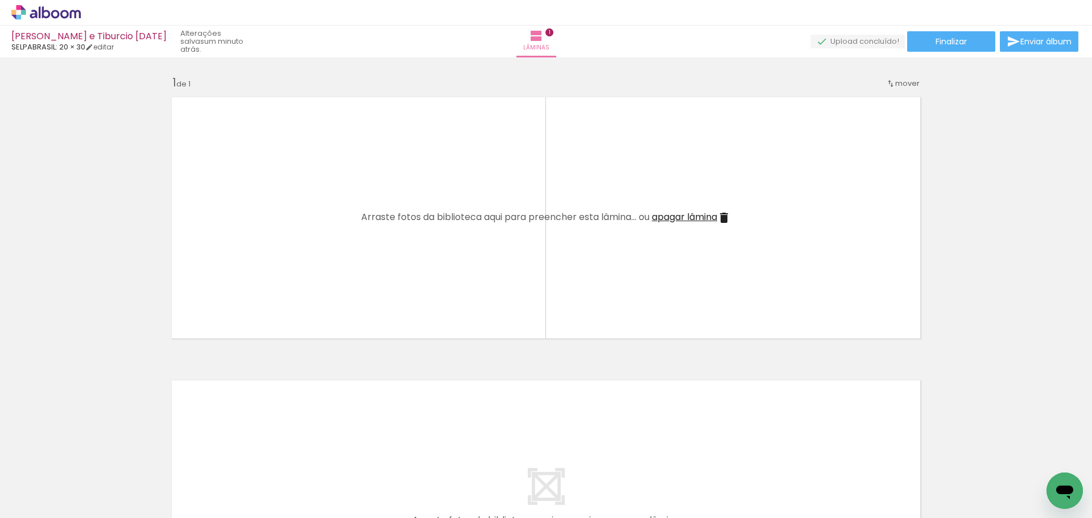
click at [138, 457] on iron-icon at bounding box center [133, 457] width 12 height 12
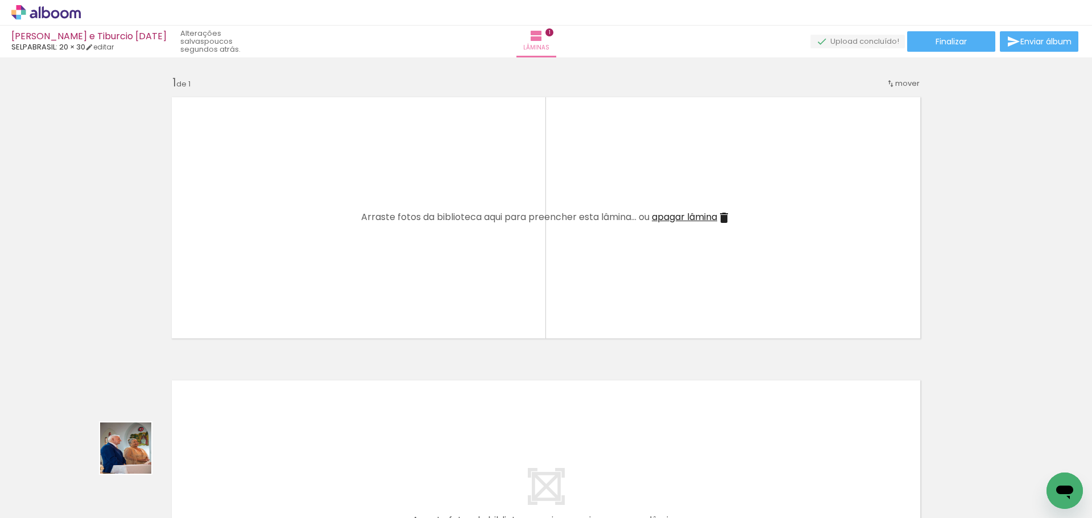
click at [134, 457] on iron-icon at bounding box center [129, 457] width 12 height 12
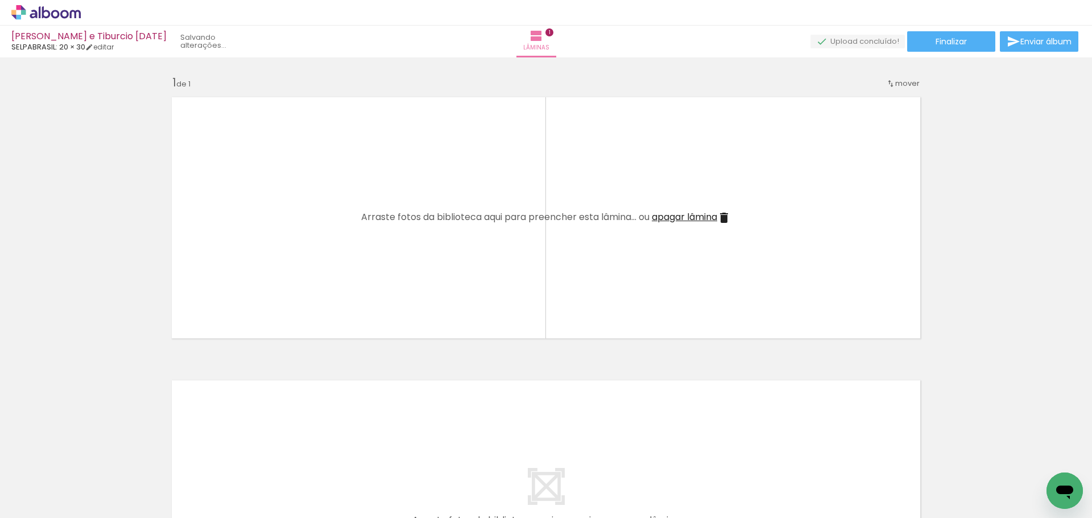
type input "3"
